Goal: Transaction & Acquisition: Book appointment/travel/reservation

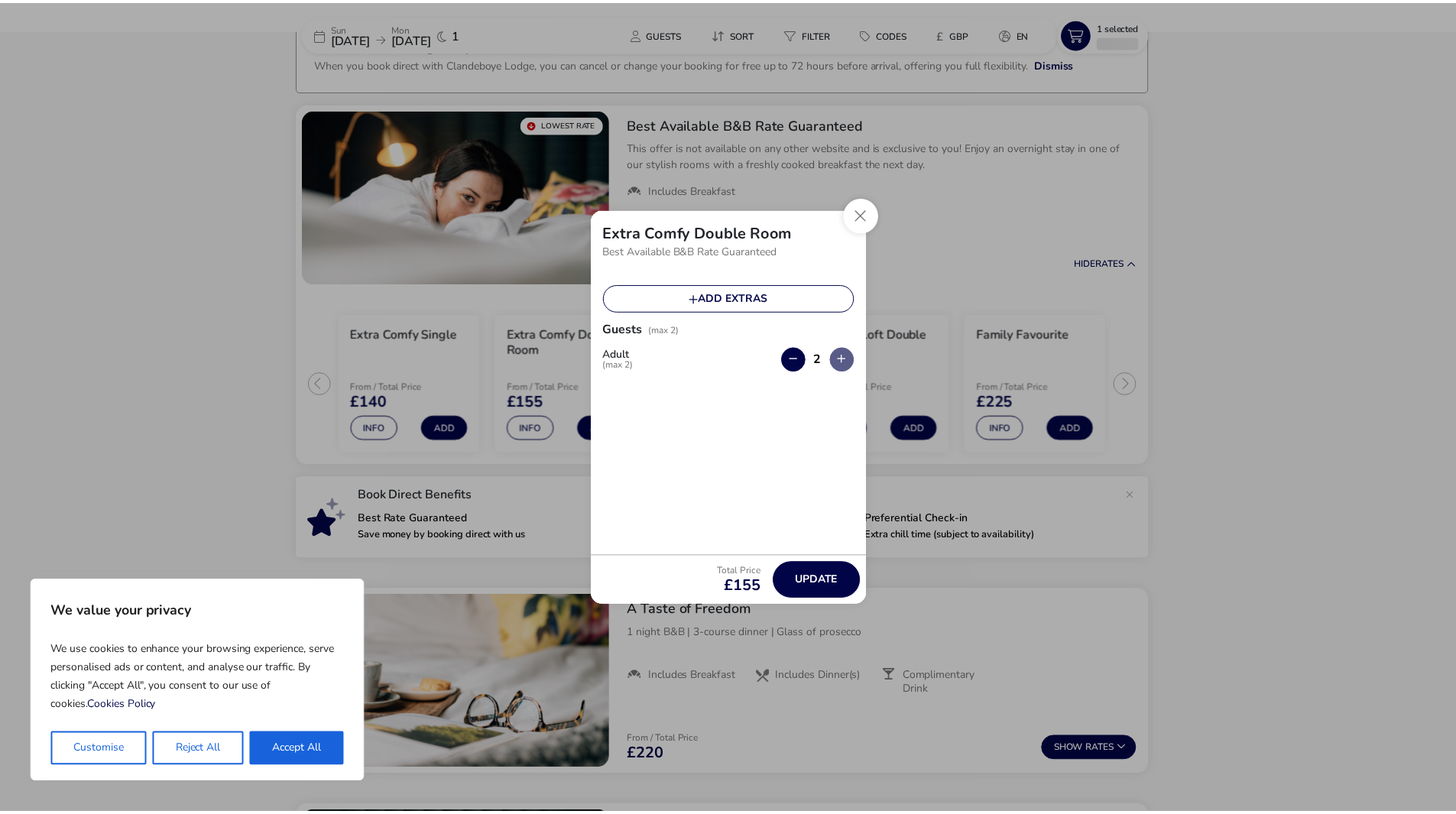
scroll to position [101, 0]
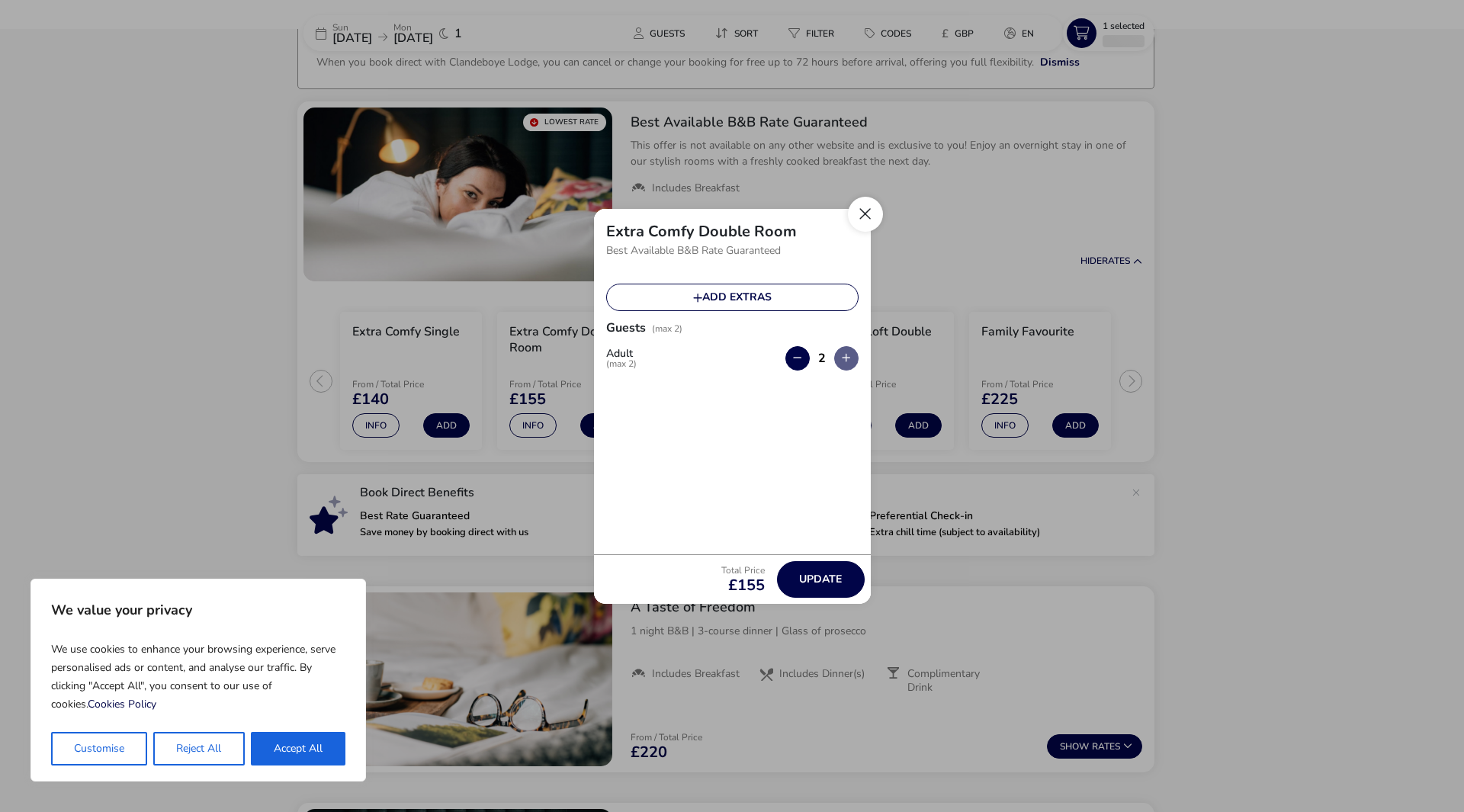
click at [871, 219] on button "Close" at bounding box center [865, 214] width 35 height 35
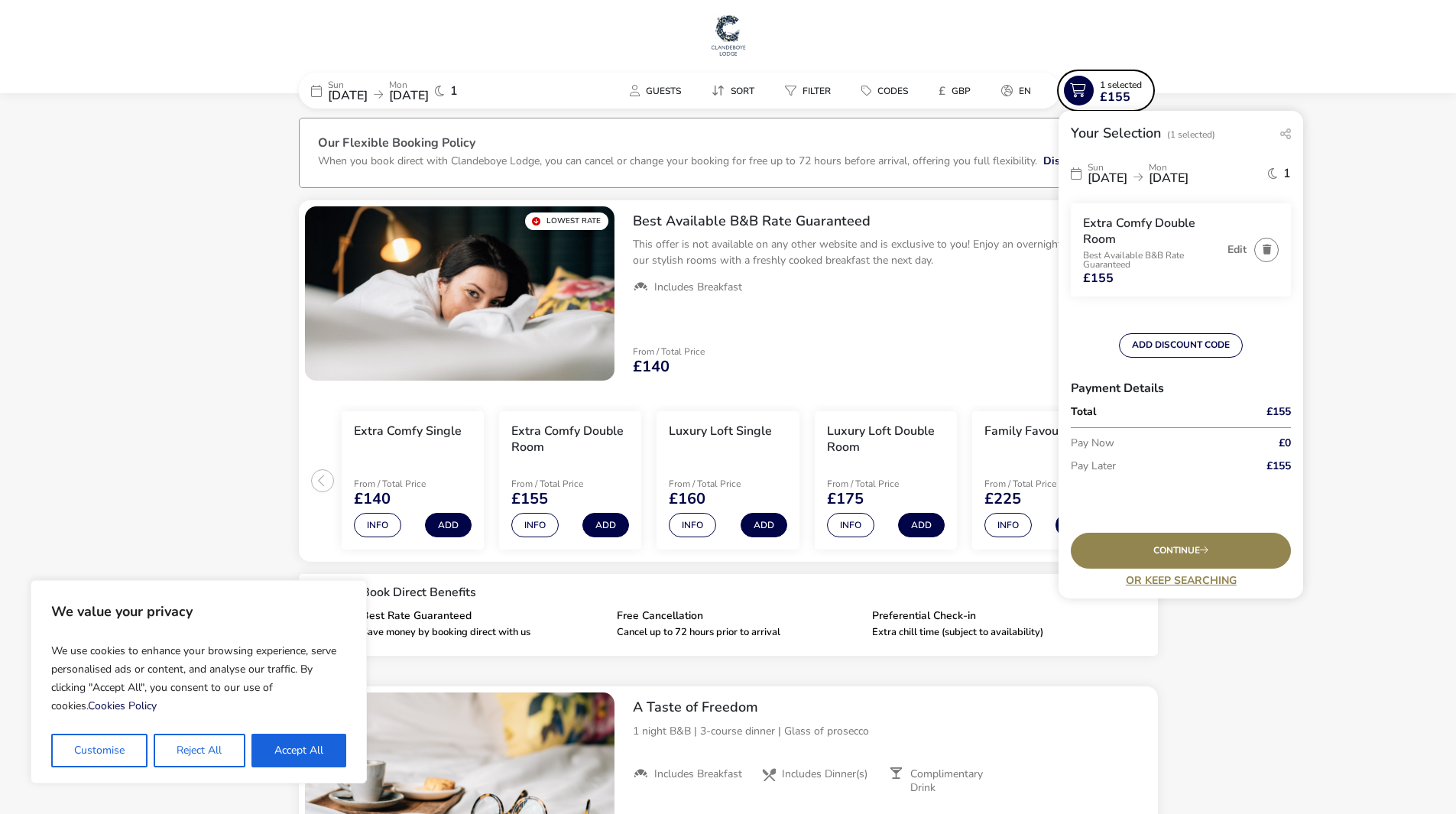
scroll to position [0, 0]
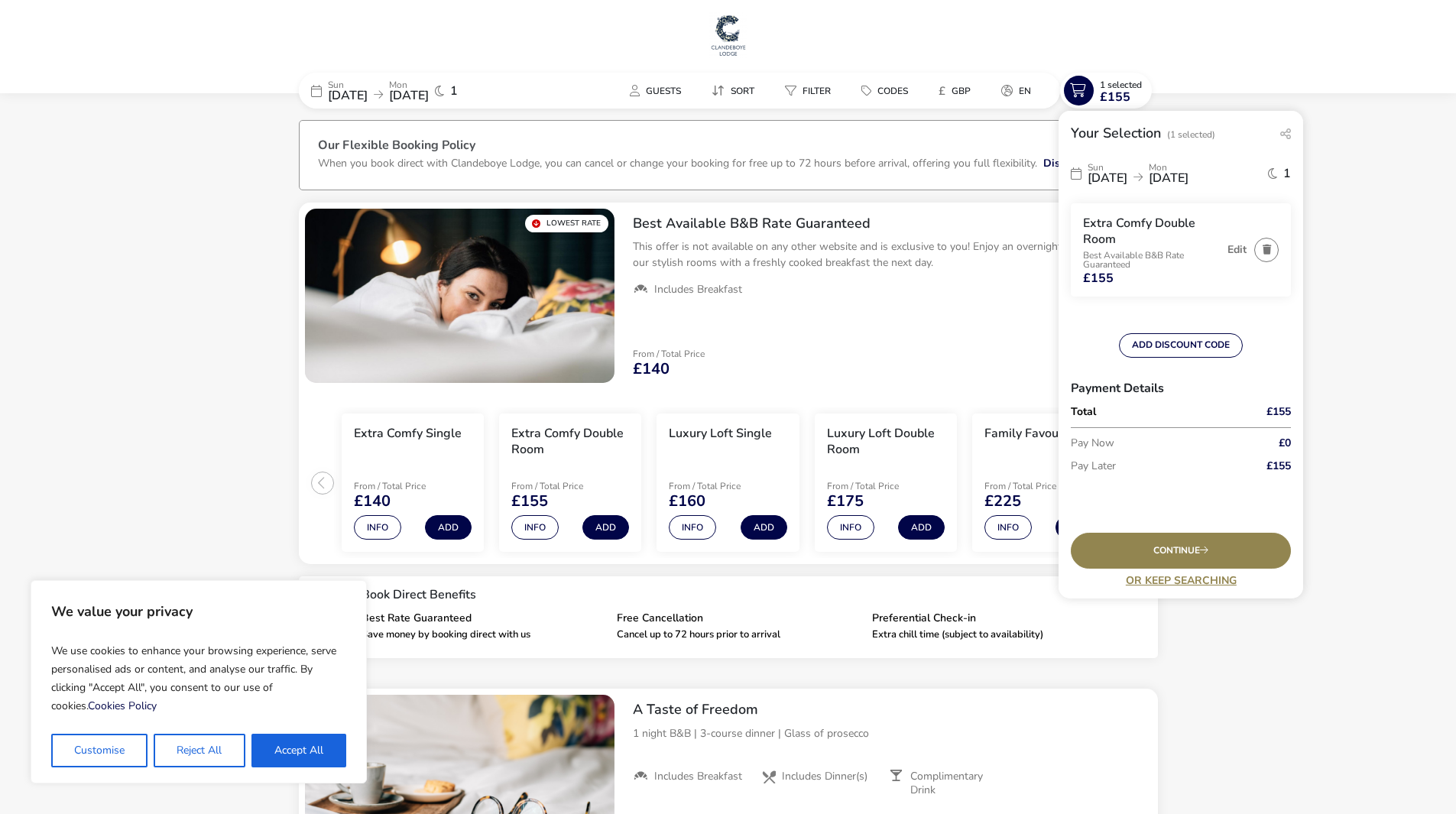
click at [337, 84] on p "Sun" at bounding box center [347, 85] width 40 height 9
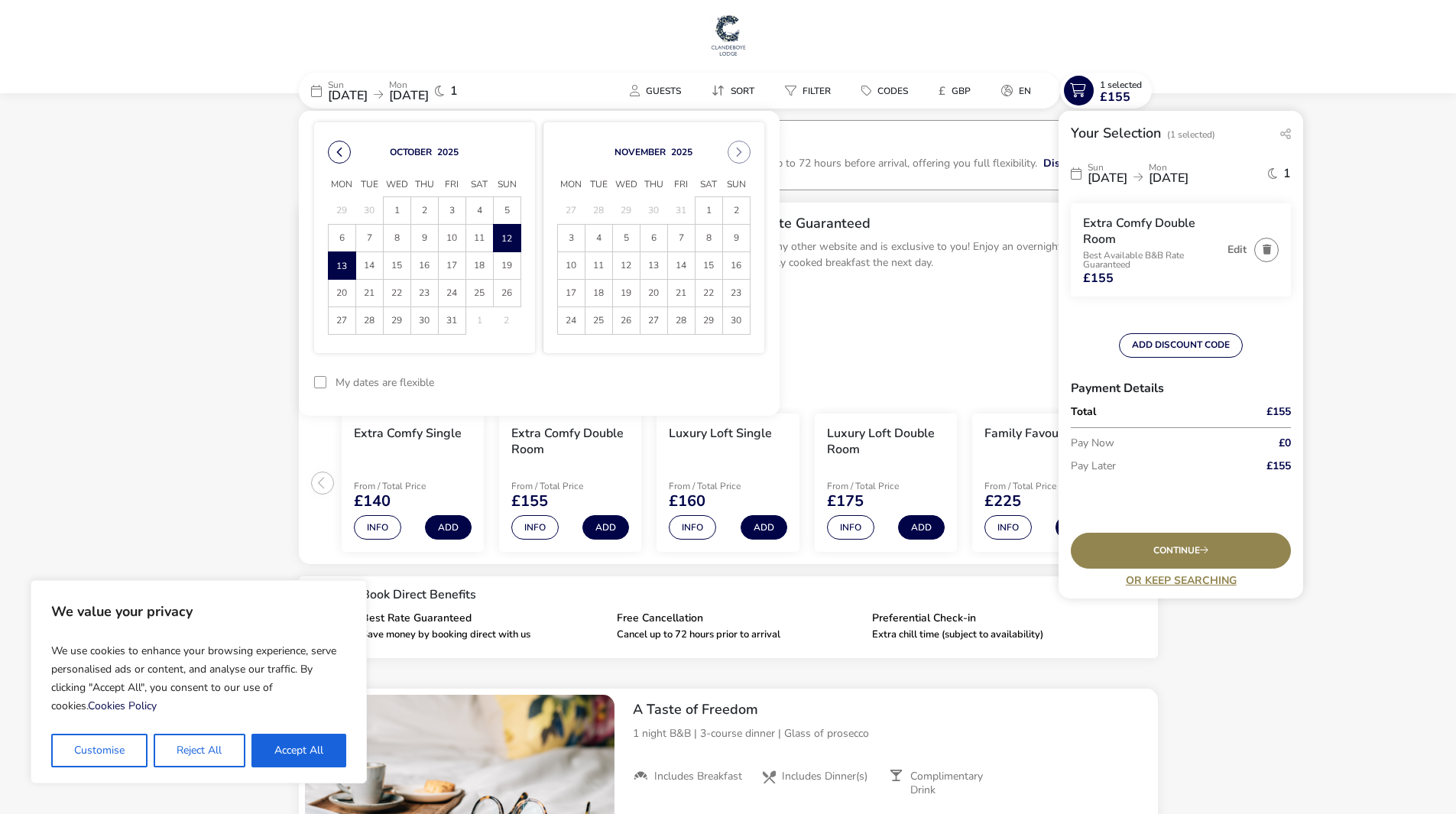
click at [336, 150] on button "Previous Month" at bounding box center [339, 152] width 23 height 23
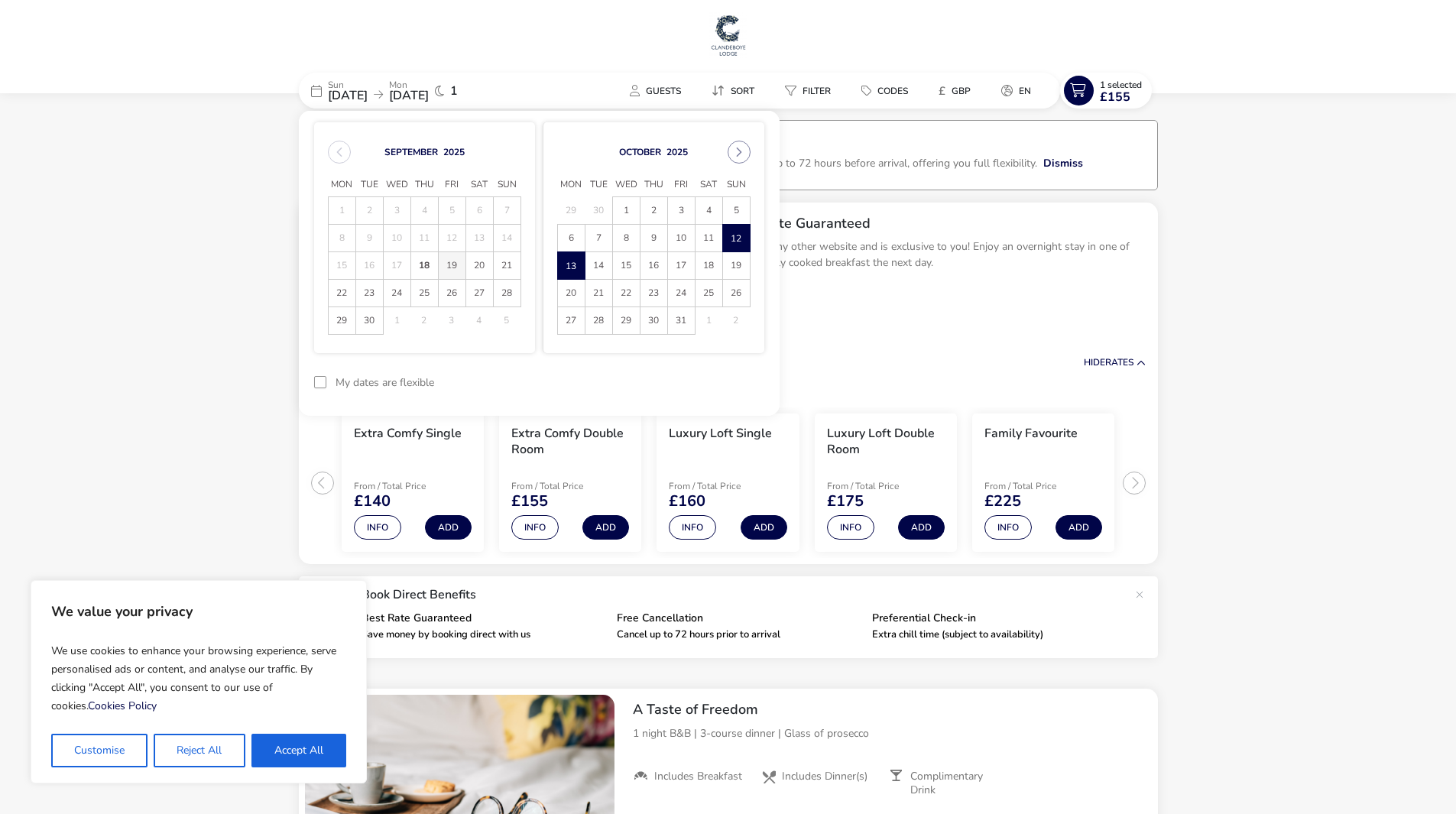
click at [458, 264] on span "19" at bounding box center [452, 266] width 27 height 27
click at [483, 264] on span "20" at bounding box center [479, 266] width 27 height 27
click at [711, 376] on button "Apply Dates" at bounding box center [717, 382] width 93 height 36
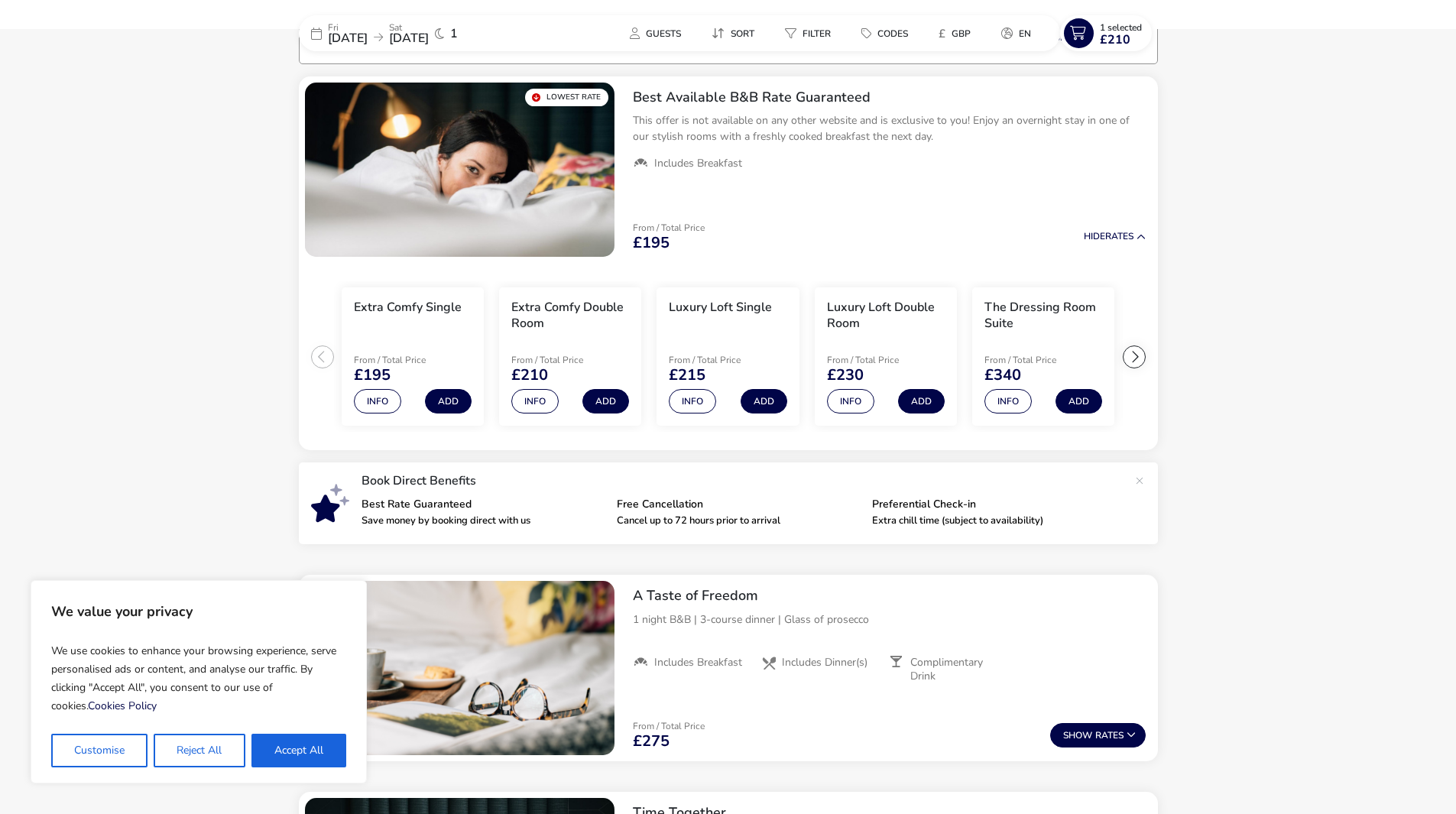
scroll to position [203, 0]
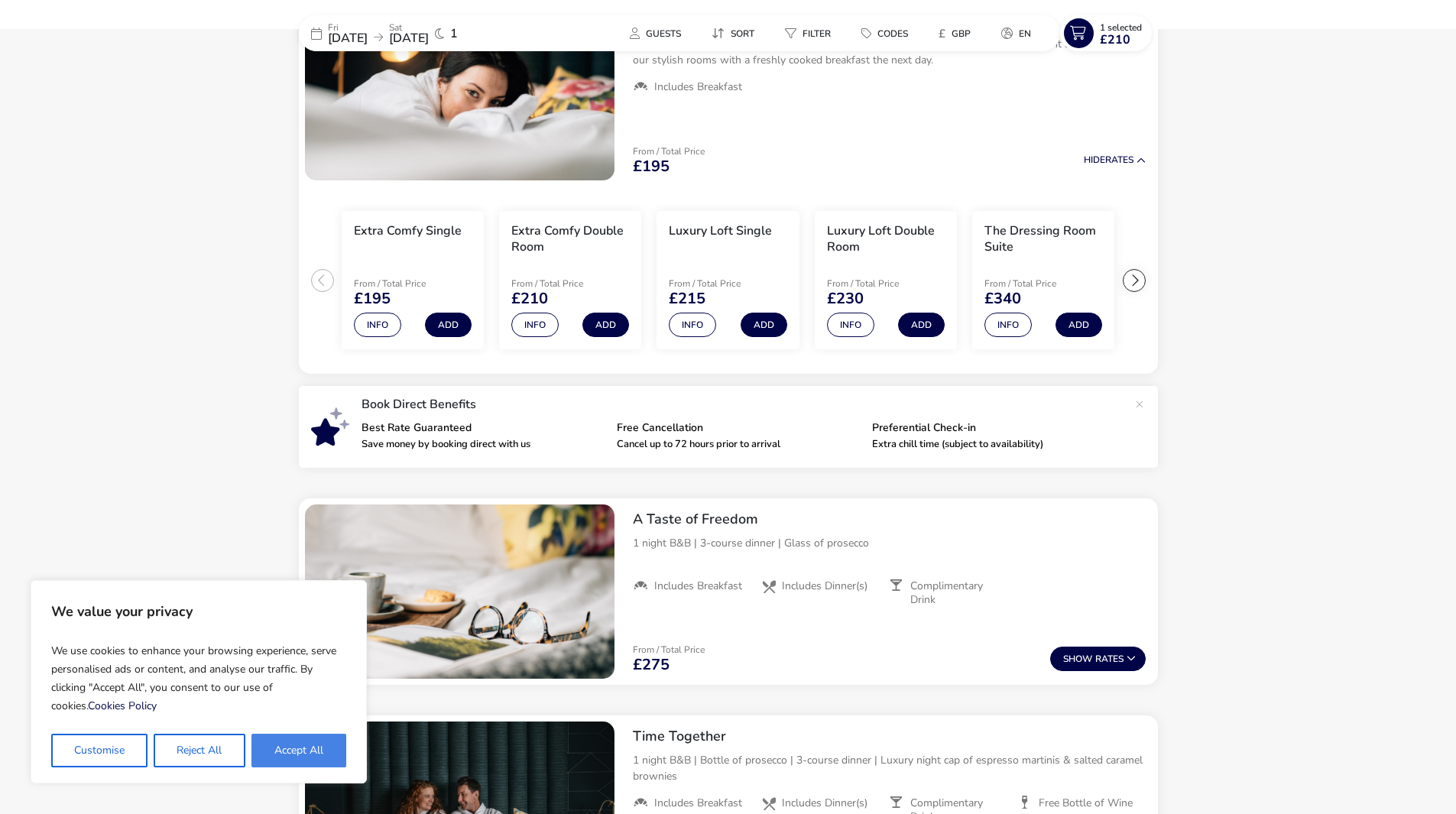
click at [279, 752] on button "Accept All" at bounding box center [299, 750] width 95 height 34
checkbox input "true"
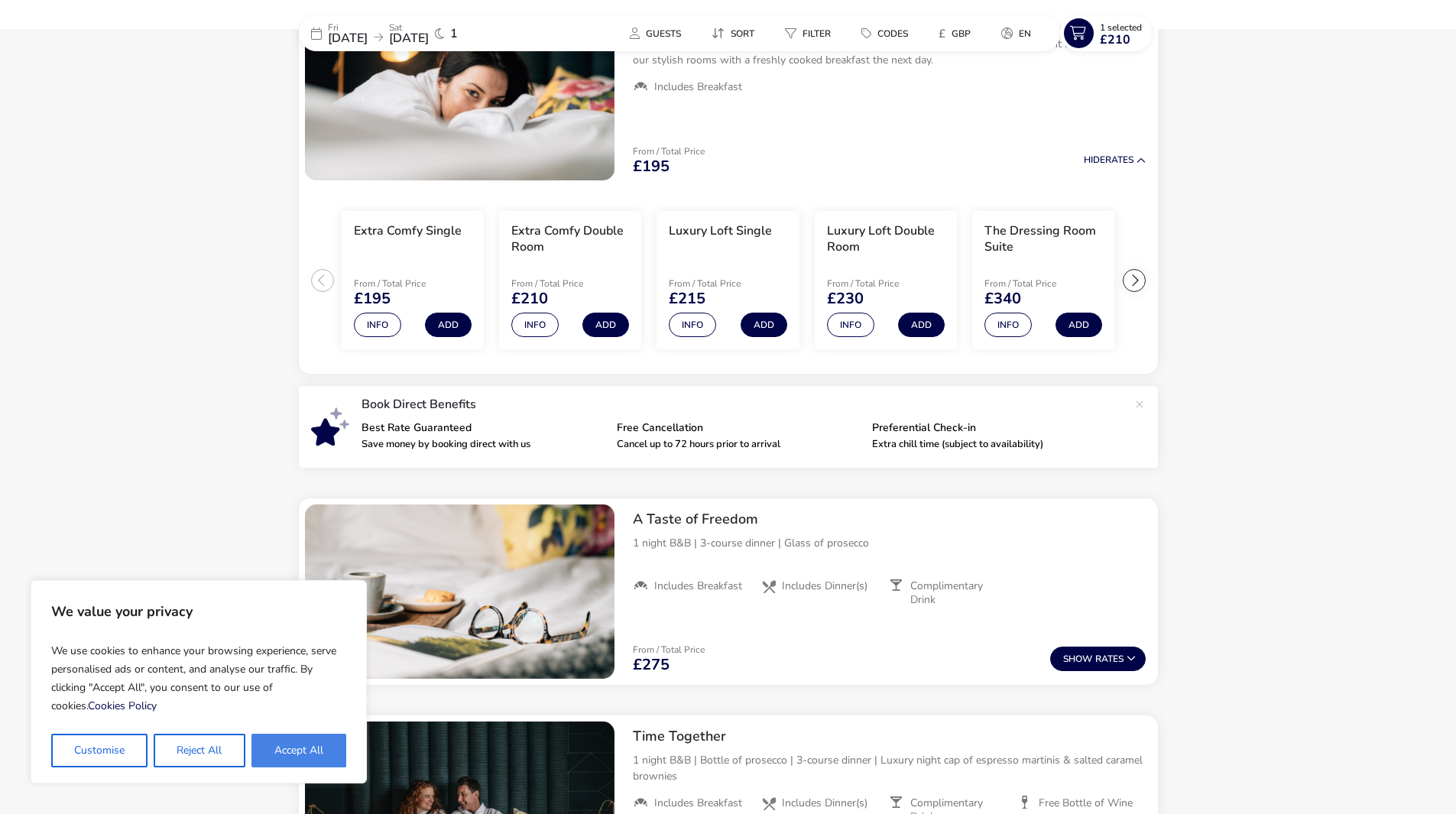
checkbox input "true"
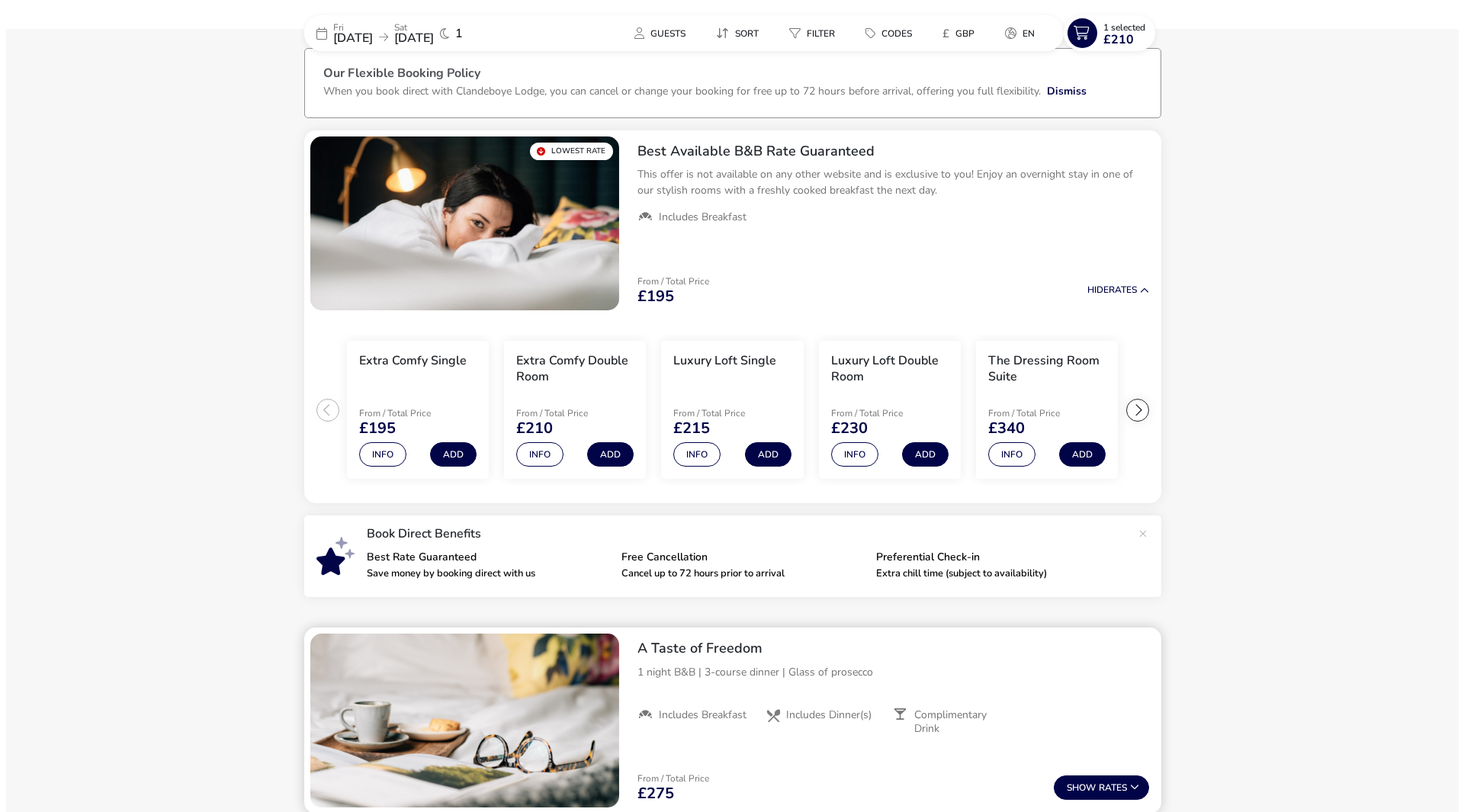
scroll to position [0, 0]
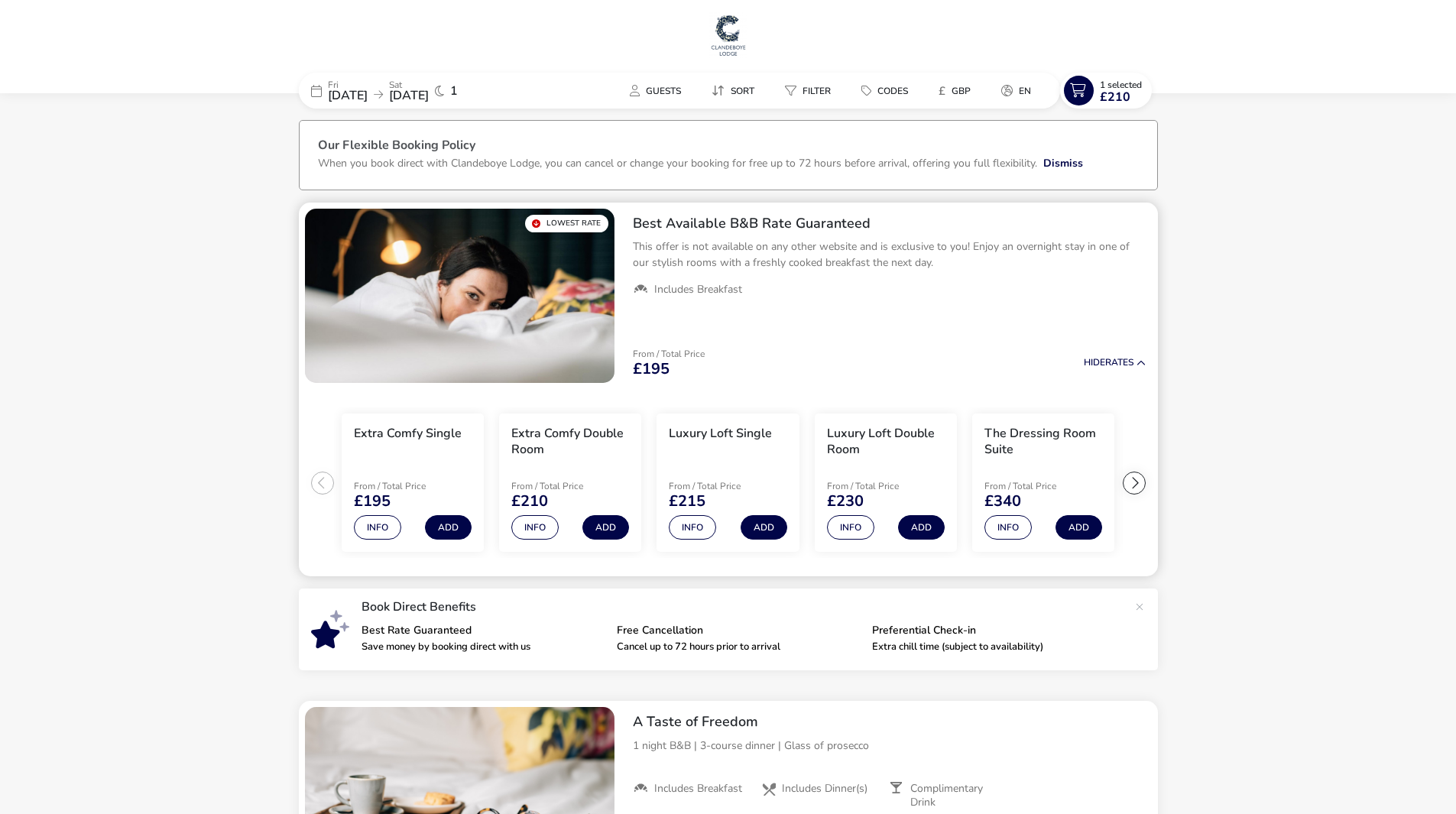
click at [1129, 481] on div at bounding box center [1134, 482] width 23 height 23
click at [322, 482] on div at bounding box center [322, 482] width 23 height 23
click at [322, 482] on ul "Extra Comfy Single From / Total Price £195 Info Add Extra Comfy Double Room Fro…" at bounding box center [728, 482] width 859 height 188
click at [1135, 479] on div at bounding box center [1134, 482] width 23 height 23
click at [1135, 479] on ul "Extra Comfy Single From / Total Price £195 Info Add Extra Comfy Double Room Fro…" at bounding box center [728, 482] width 859 height 188
